Goal: Task Accomplishment & Management: Manage account settings

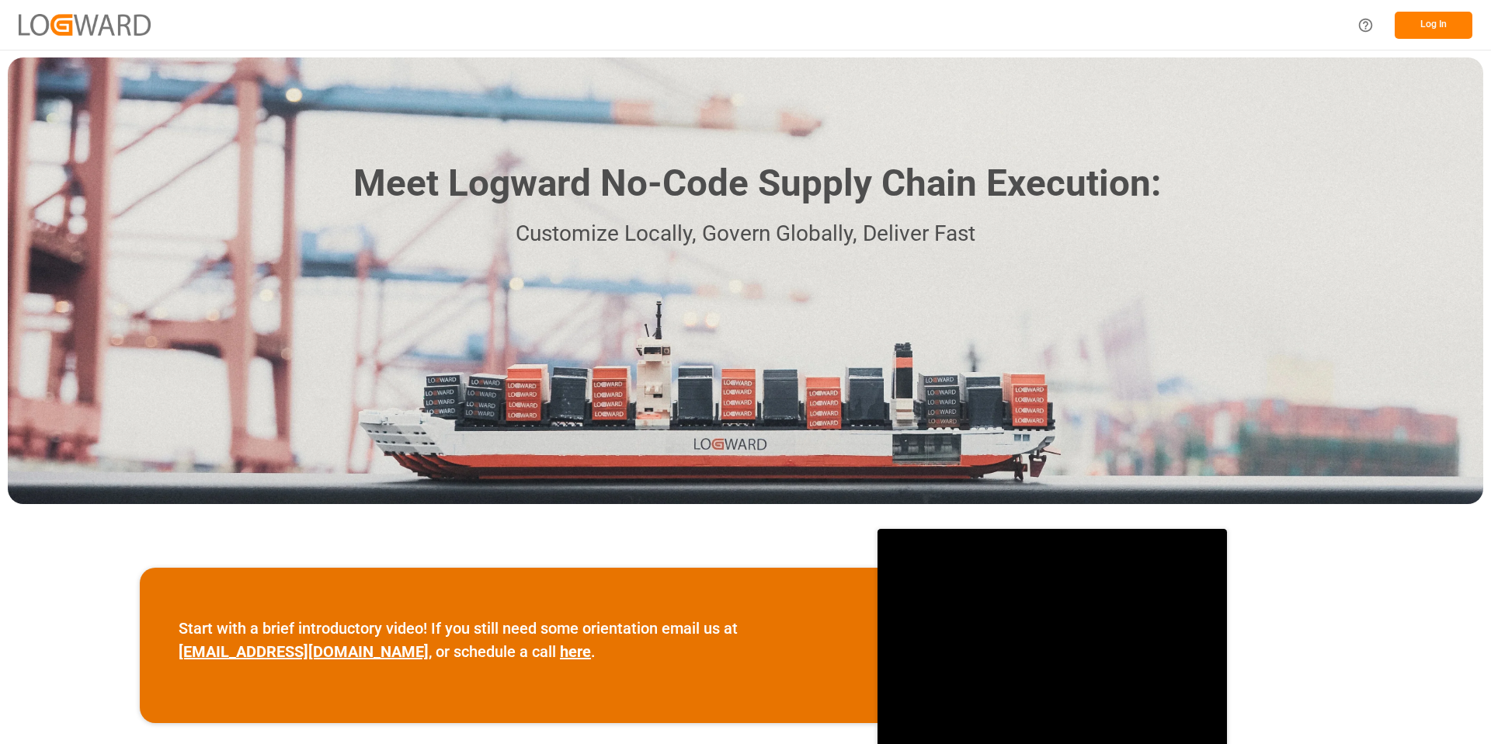
click at [1450, 27] on button "Log In" at bounding box center [1433, 25] width 78 height 27
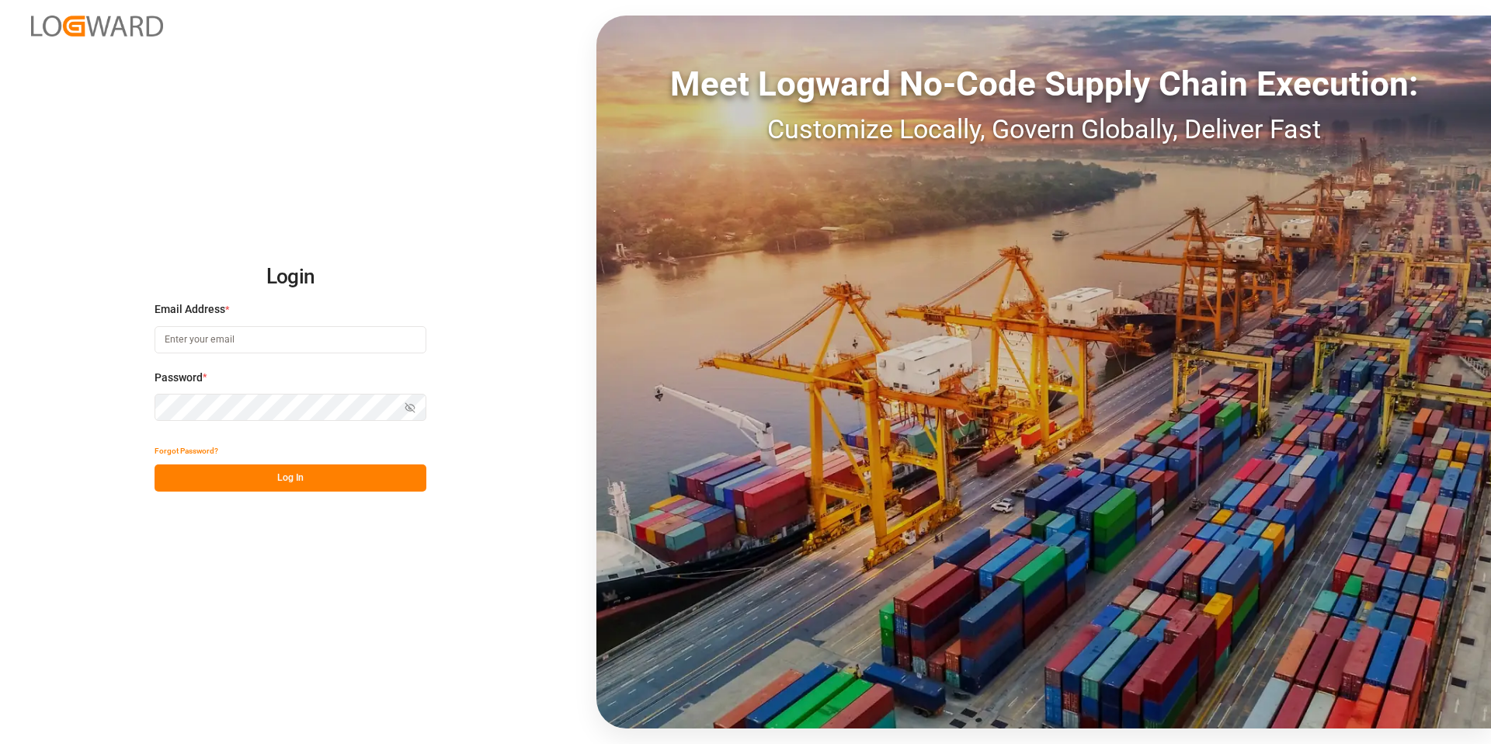
type input "[PERSON_NAME][EMAIL_ADDRESS][DOMAIN_NAME]"
click at [294, 479] on button "Log In" at bounding box center [291, 477] width 272 height 27
click at [529, 109] on div "Login Email Address * [PERSON_NAME][EMAIL_ADDRESS][DOMAIN_NAME] Password * Show…" at bounding box center [745, 372] width 1491 height 744
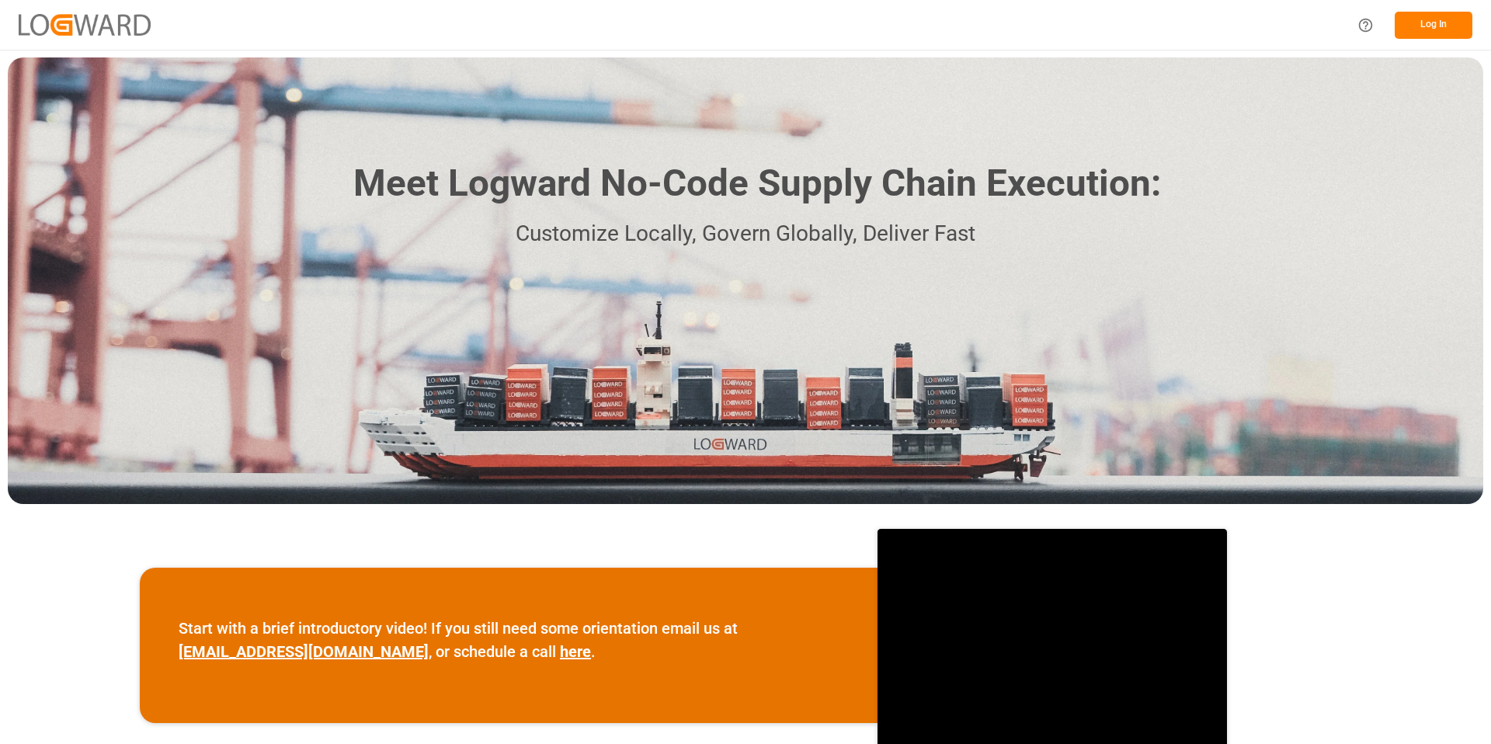
click at [1440, 31] on button "Log In" at bounding box center [1433, 25] width 78 height 27
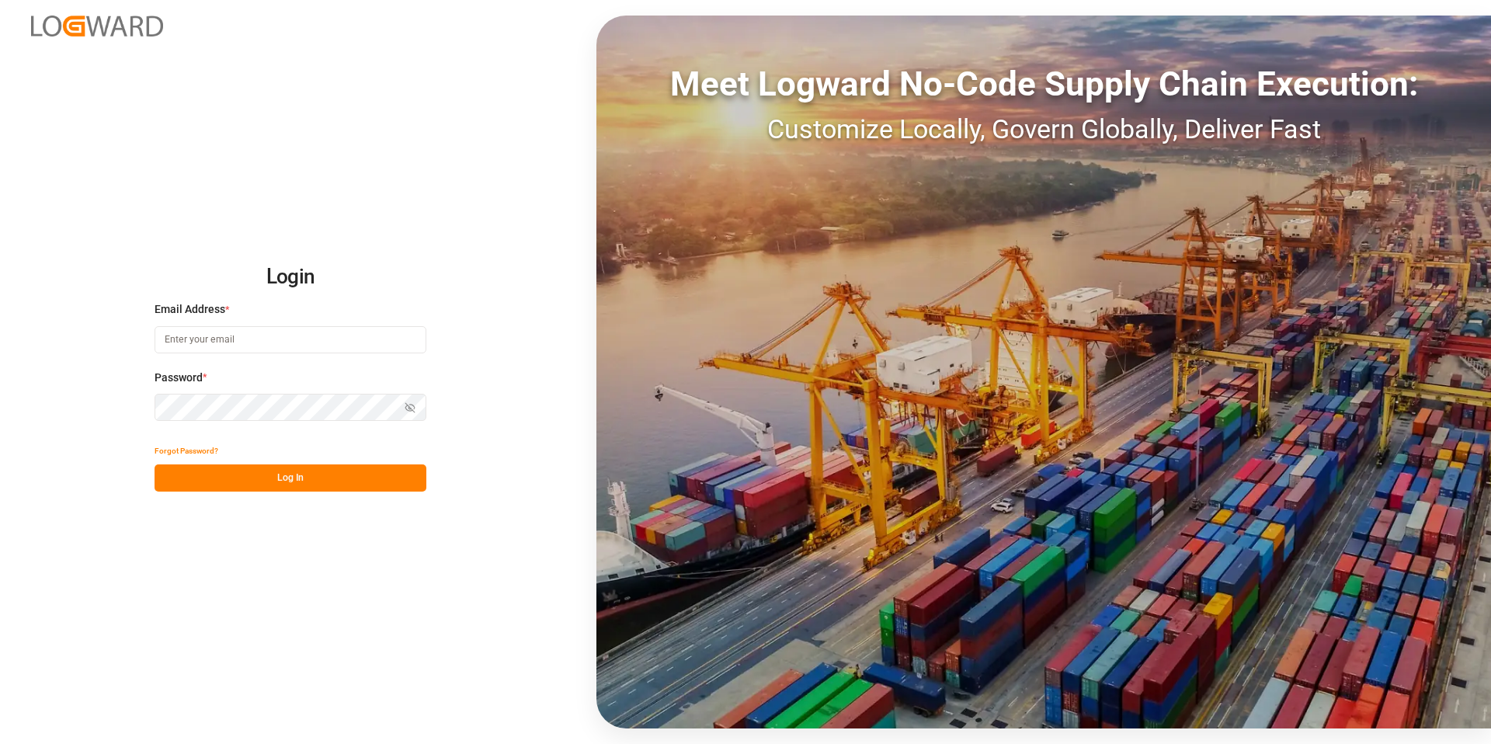
type input "[PERSON_NAME][EMAIL_ADDRESS][DOMAIN_NAME]"
click at [270, 501] on div "Login Email Address * [PERSON_NAME][EMAIL_ADDRESS][DOMAIN_NAME] Password * Show…" at bounding box center [745, 372] width 1491 height 744
click at [290, 479] on button "Log In" at bounding box center [291, 477] width 272 height 27
